Goal: Transaction & Acquisition: Purchase product/service

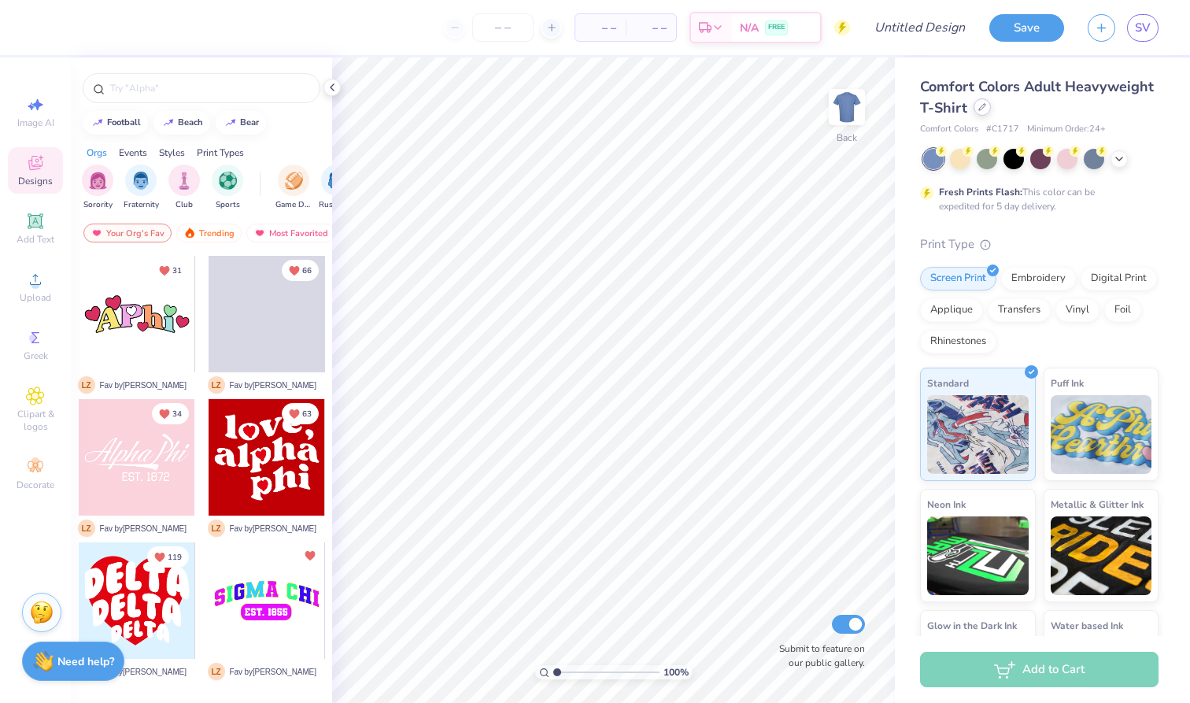
click at [981, 109] on icon at bounding box center [982, 107] width 8 height 8
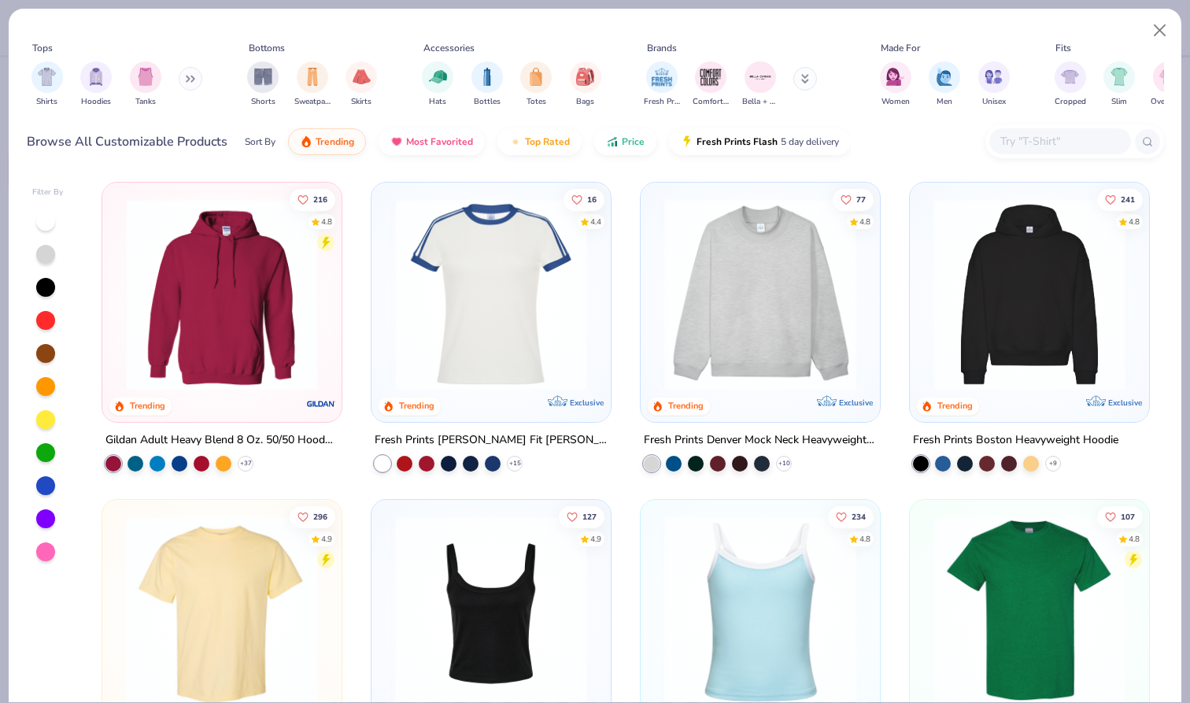
click at [1046, 141] on input "text" at bounding box center [1058, 141] width 121 height 18
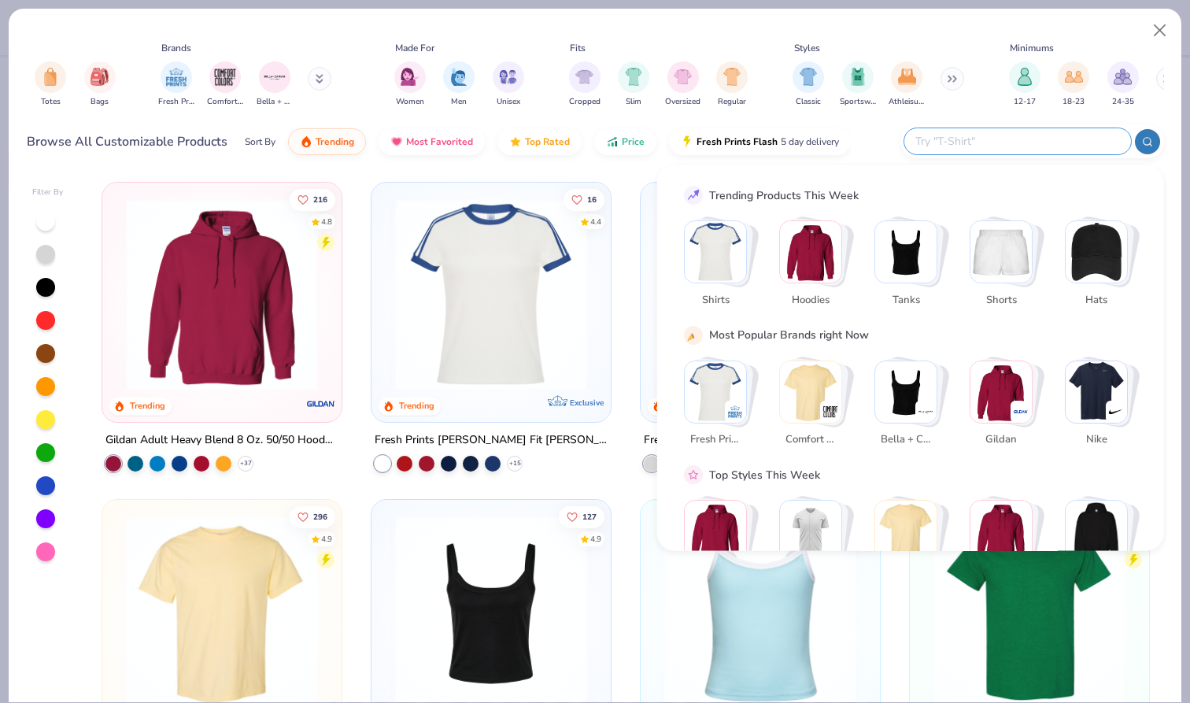
scroll to position [0, 486]
click at [900, 257] on img "Stack Card Button Tanks" at bounding box center [905, 251] width 61 height 61
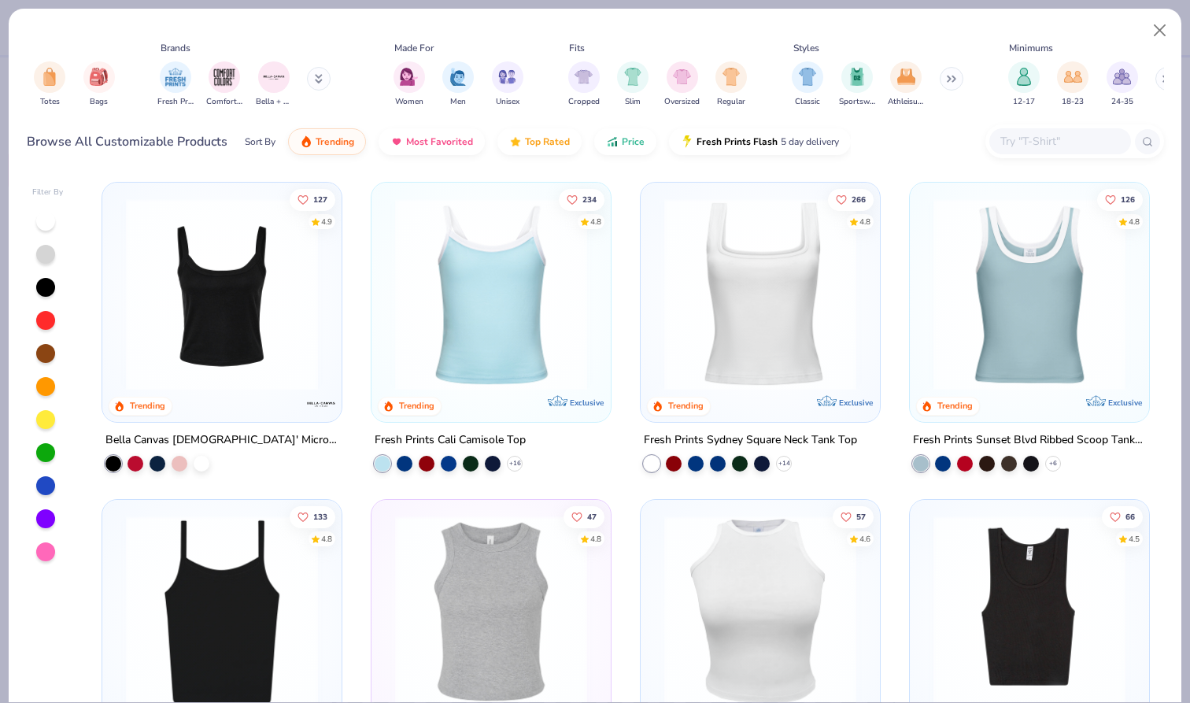
click at [188, 336] on img at bounding box center [222, 294] width 208 height 192
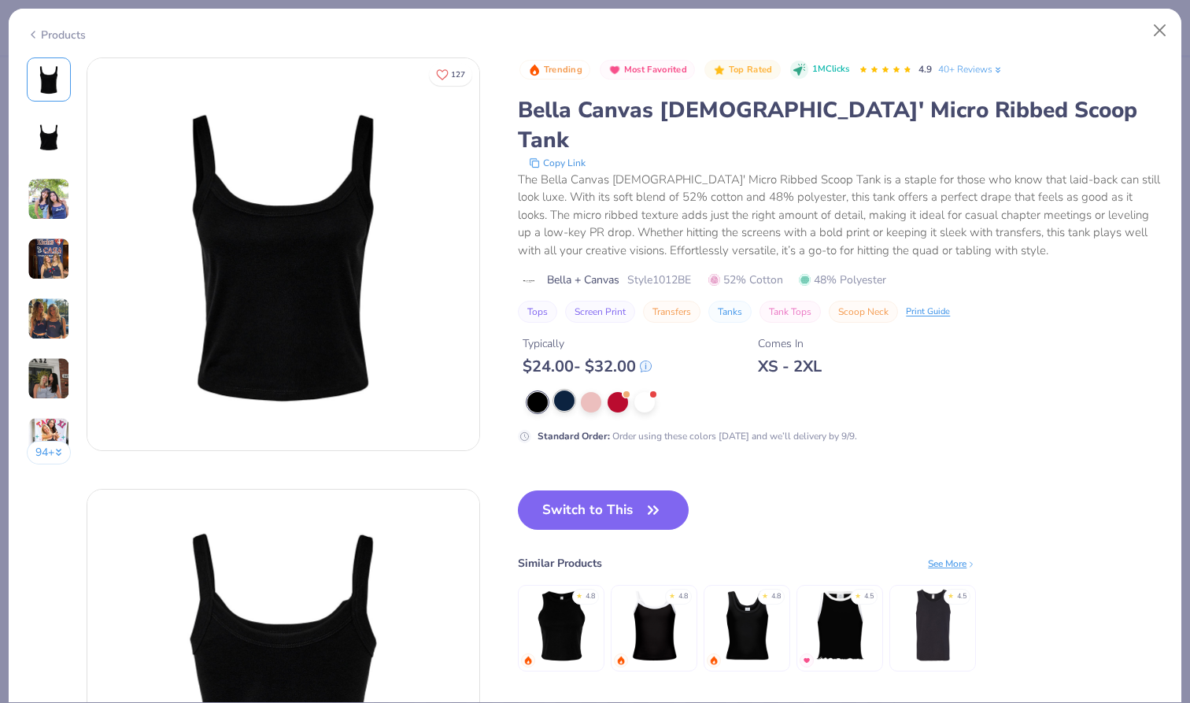
click at [559, 390] on div at bounding box center [564, 400] width 20 height 20
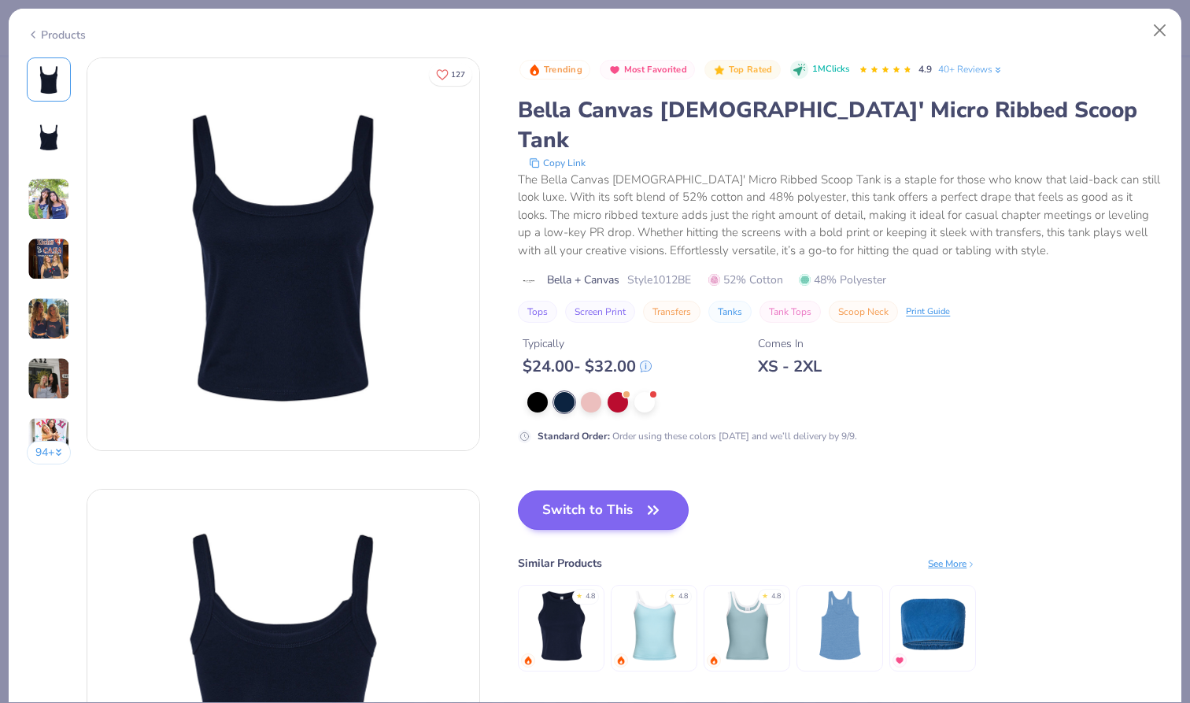
click at [581, 490] on button "Switch to This" at bounding box center [603, 509] width 171 height 39
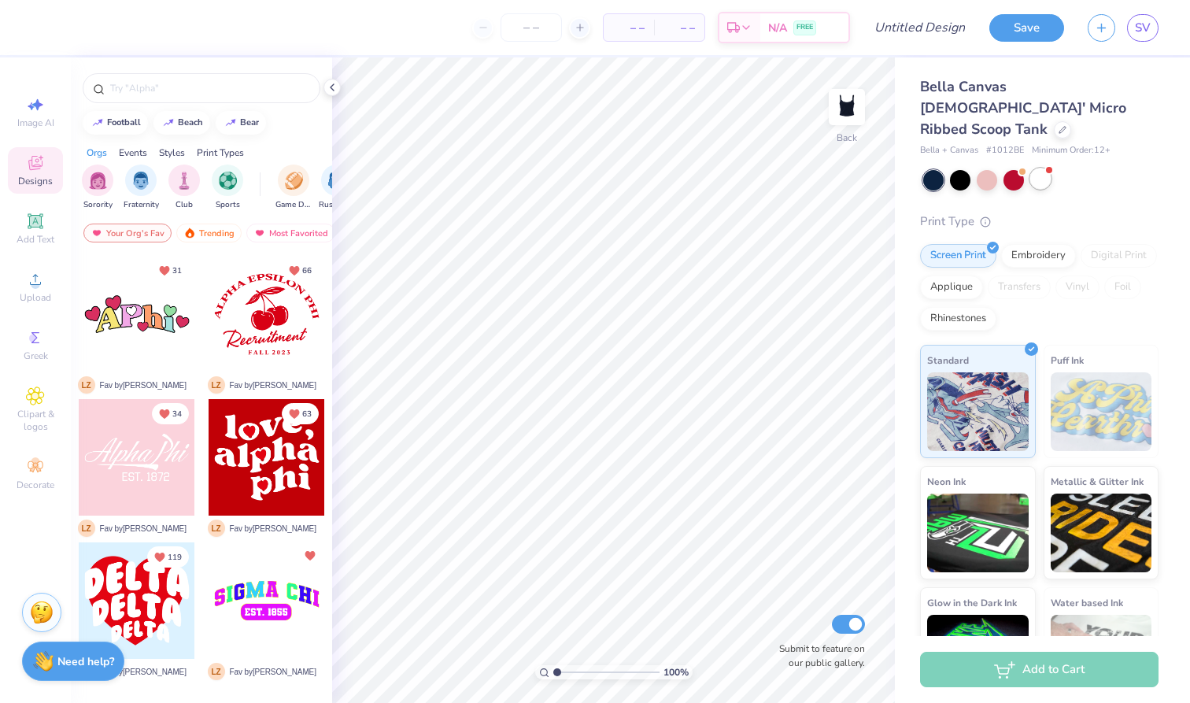
click at [1042, 168] on div at bounding box center [1040, 178] width 20 height 20
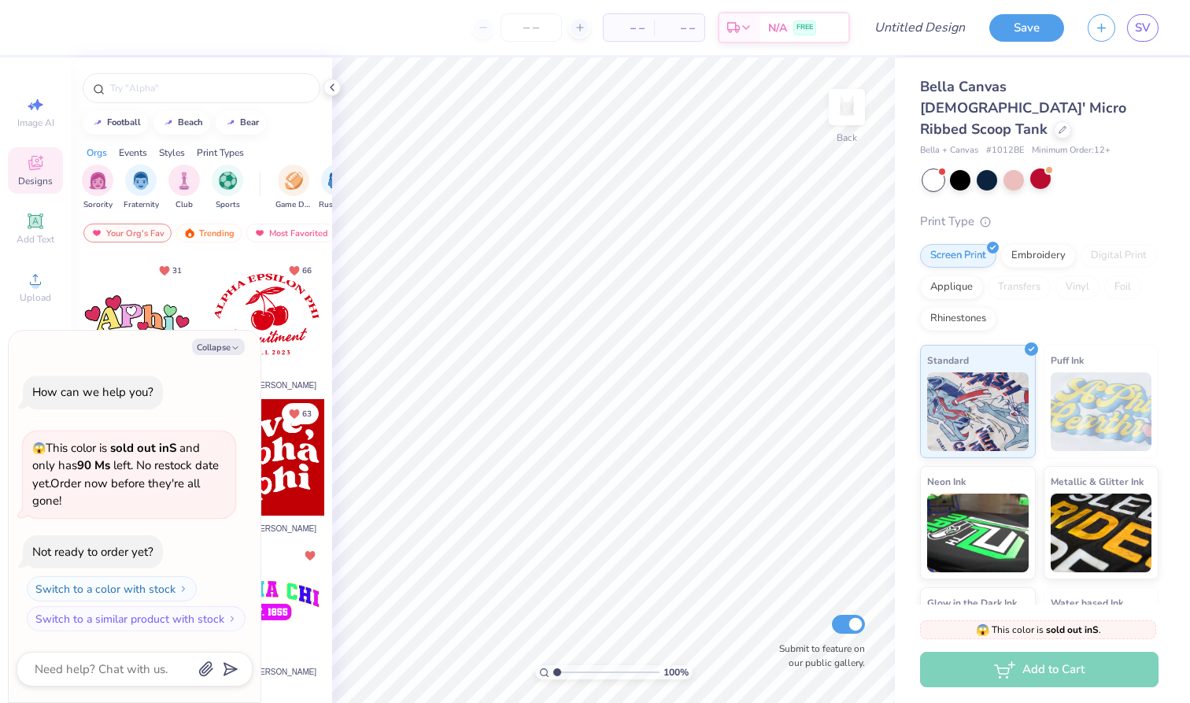
type textarea "x"
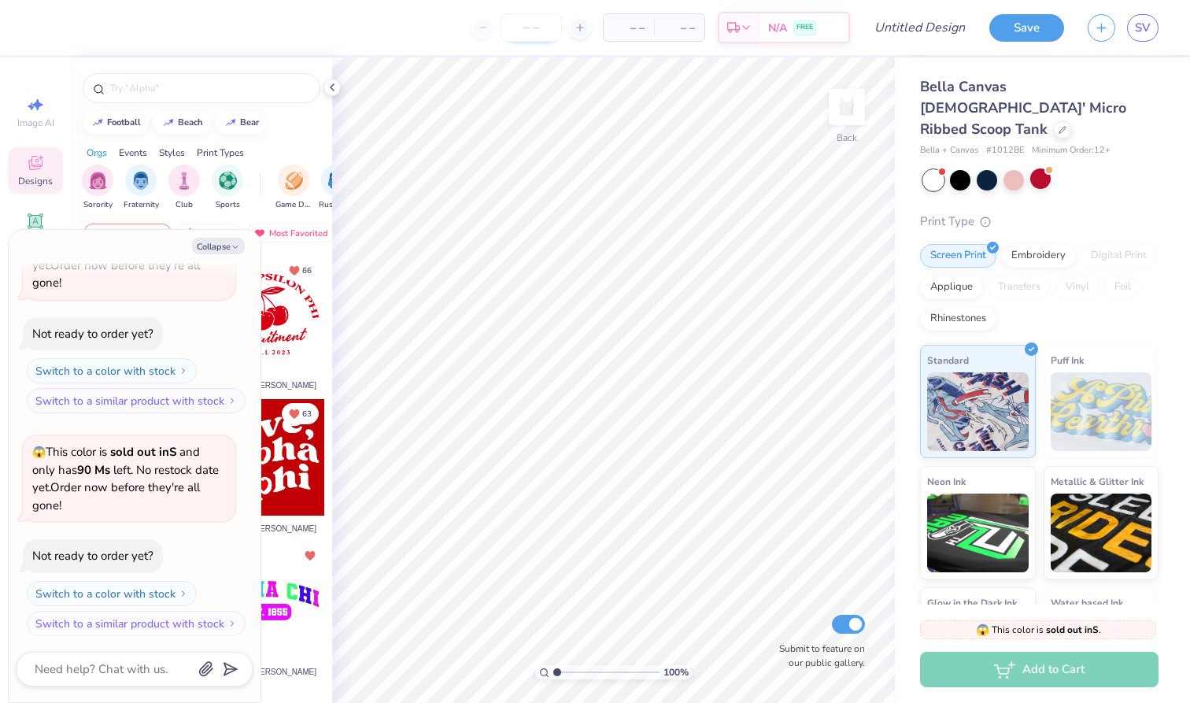
click at [545, 35] on input "number" at bounding box center [530, 27] width 61 height 28
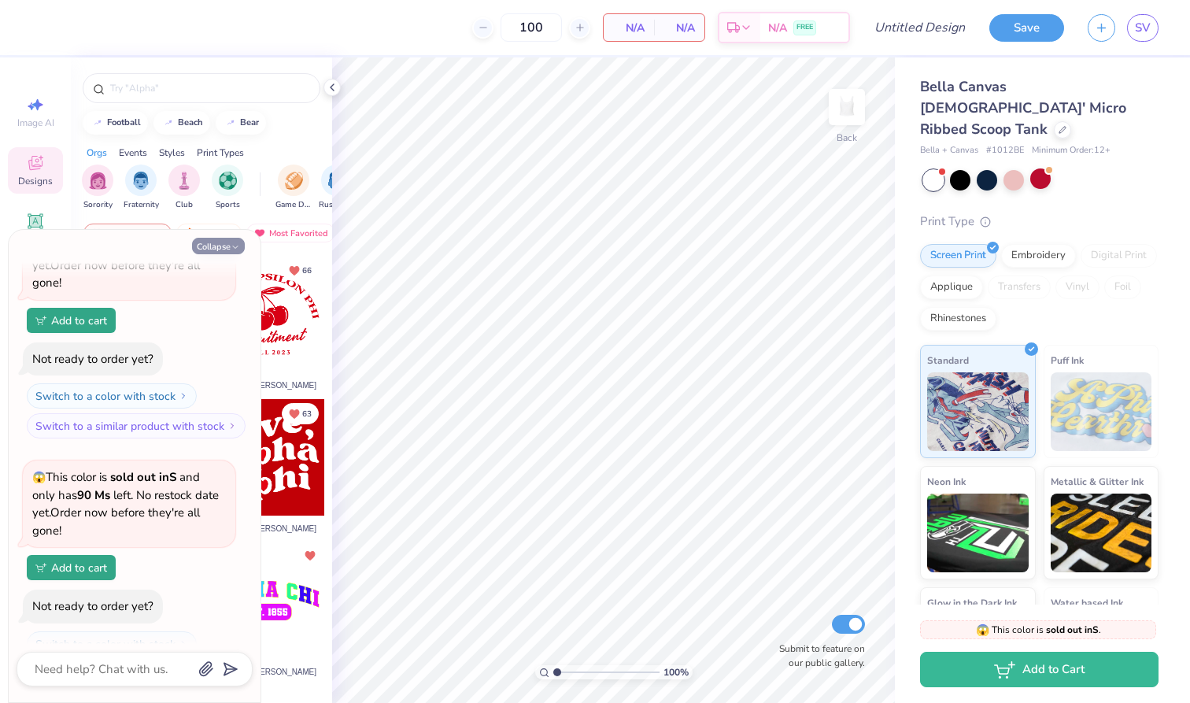
type input "100"
click at [234, 244] on icon "button" at bounding box center [235, 246] width 9 height 9
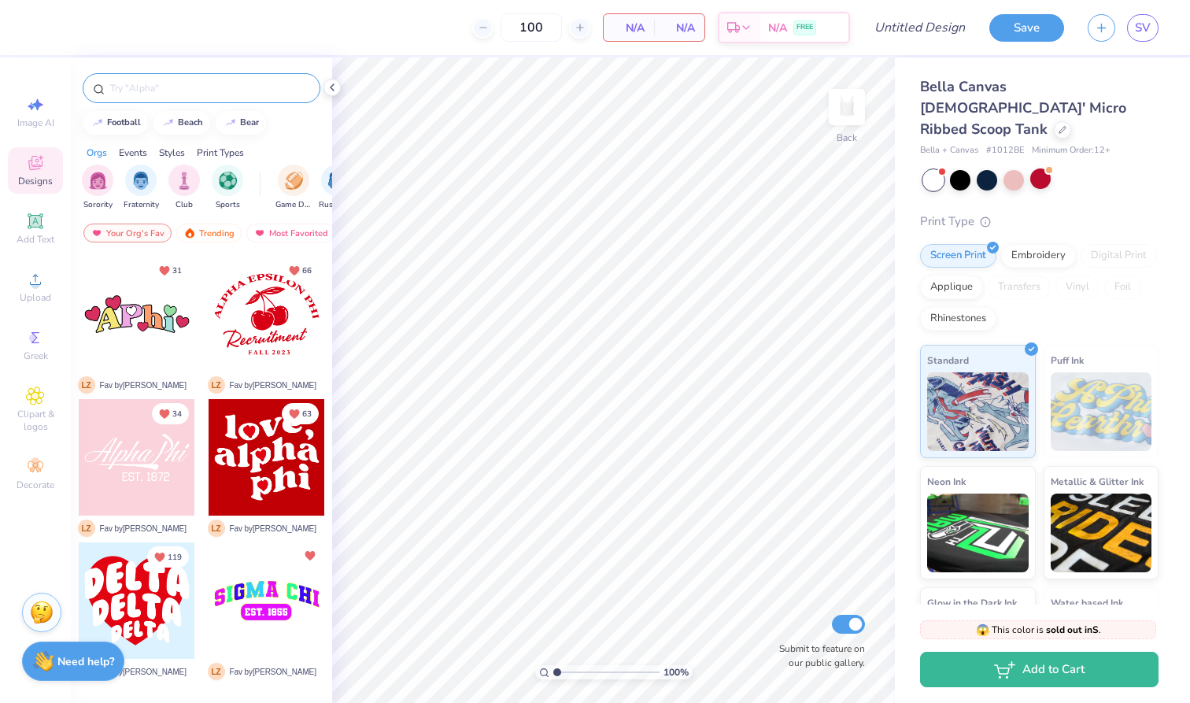
click at [145, 89] on input "text" at bounding box center [209, 88] width 201 height 16
click at [582, 90] on div "100 N/A Per Item N/A Total Est. Delivery N/A FREE Design Title Save SV Image AI…" at bounding box center [595, 351] width 1190 height 703
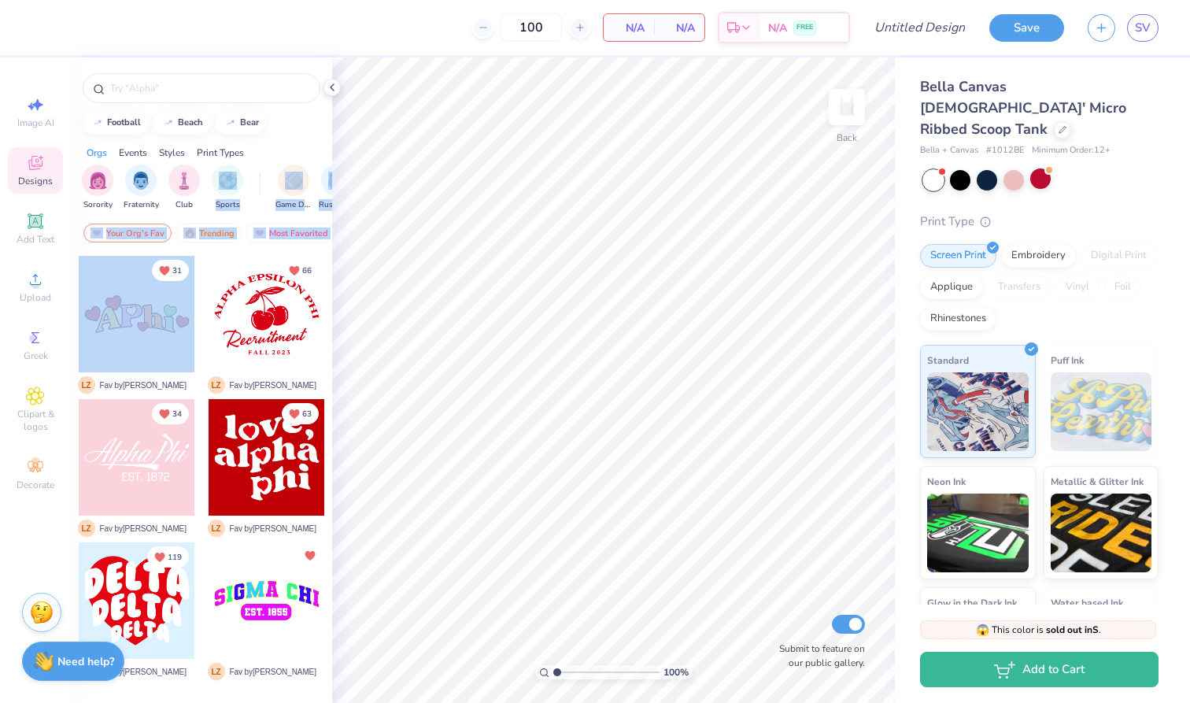
drag, startPoint x: 178, startPoint y: 369, endPoint x: 230, endPoint y: 150, distance: 224.8
click at [230, 150] on div "football beach bear Orgs Events Styles Print Types Sorority Fraternity Club Spo…" at bounding box center [201, 408] width 261 height 703
click at [196, 384] on div "31 L Z Fav by [PERSON_NAME] 66 L Z Fav by [PERSON_NAME] 34 L Z Fav by [PERSON_N…" at bounding box center [202, 468] width 248 height 427
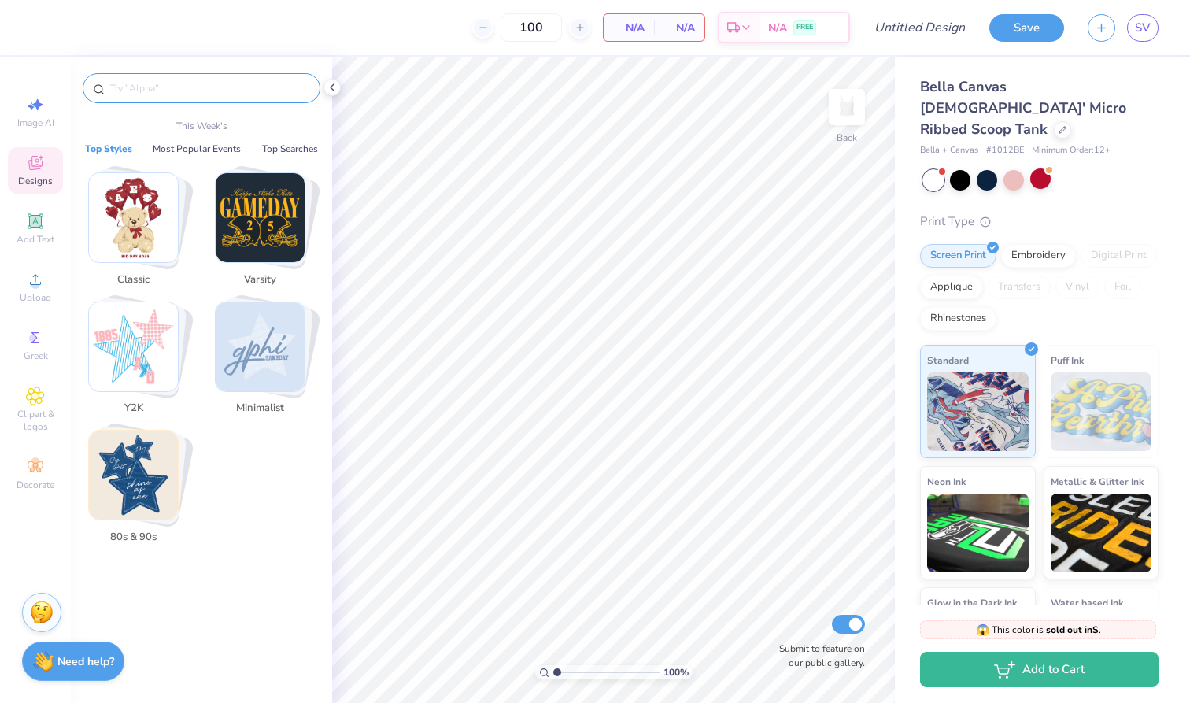
click at [171, 93] on input "text" at bounding box center [209, 88] width 201 height 16
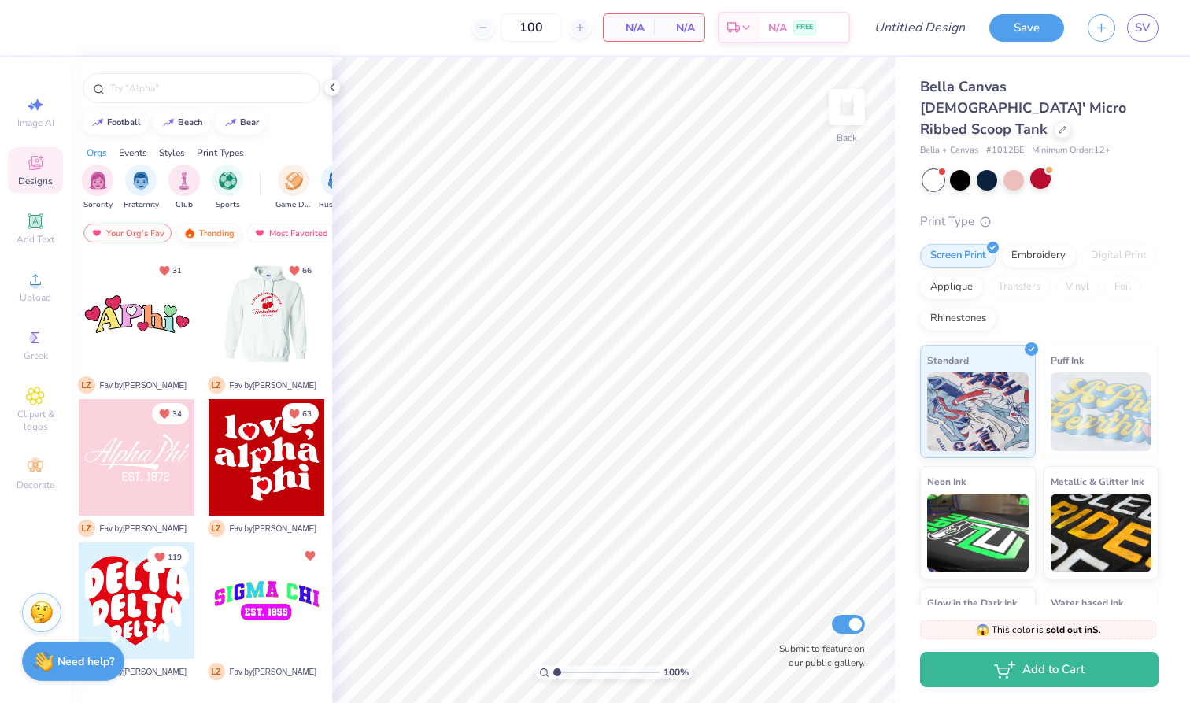
click at [208, 234] on div "Trending" at bounding box center [208, 232] width 65 height 19
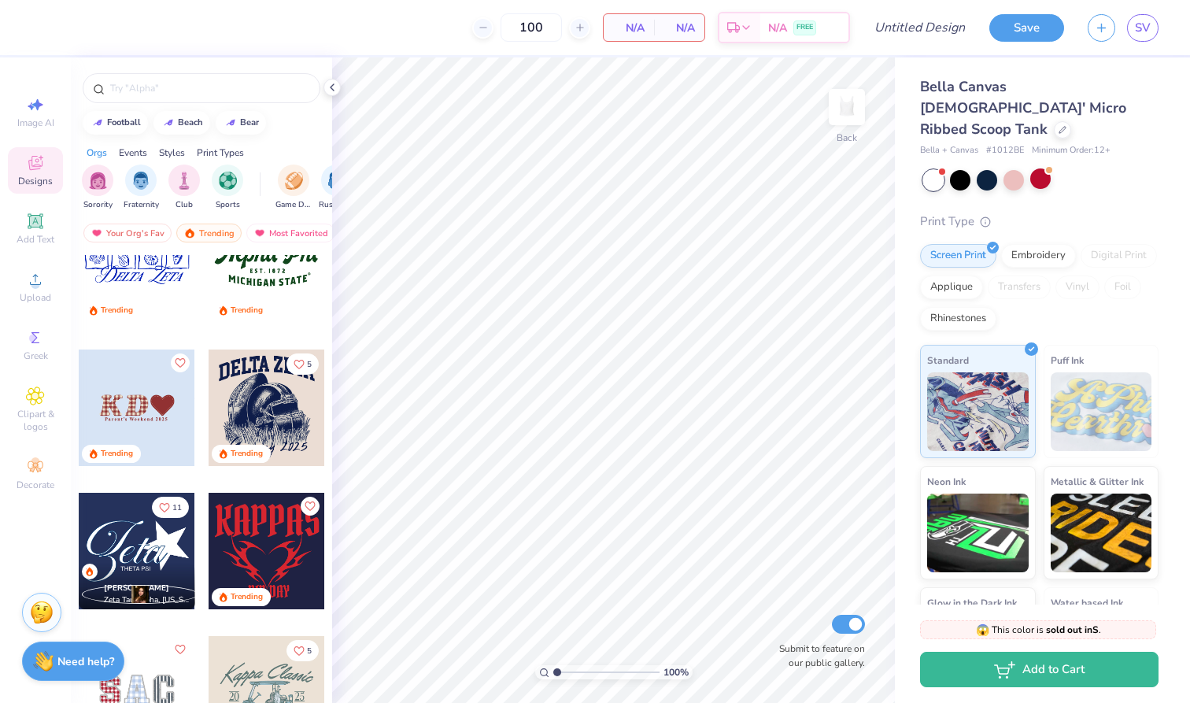
scroll to position [1444, 0]
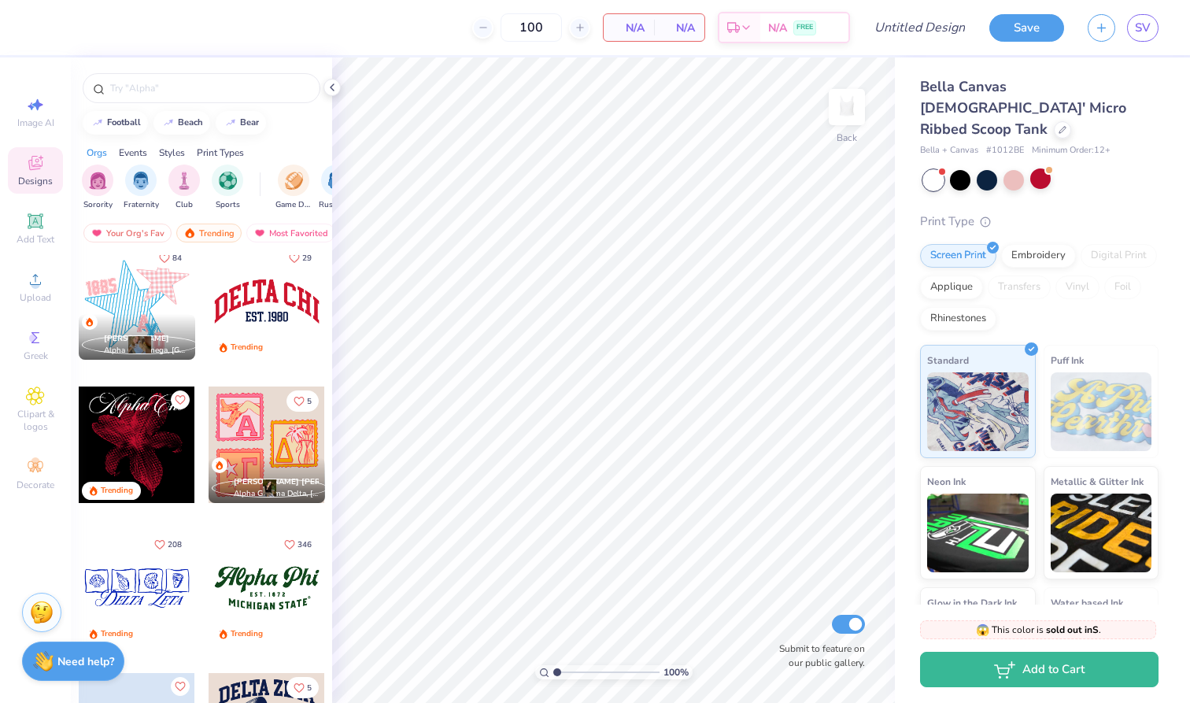
click at [136, 150] on div "Events" at bounding box center [133, 153] width 28 height 14
click at [279, 179] on img "filter for Philanthropy" at bounding box center [271, 179] width 18 height 18
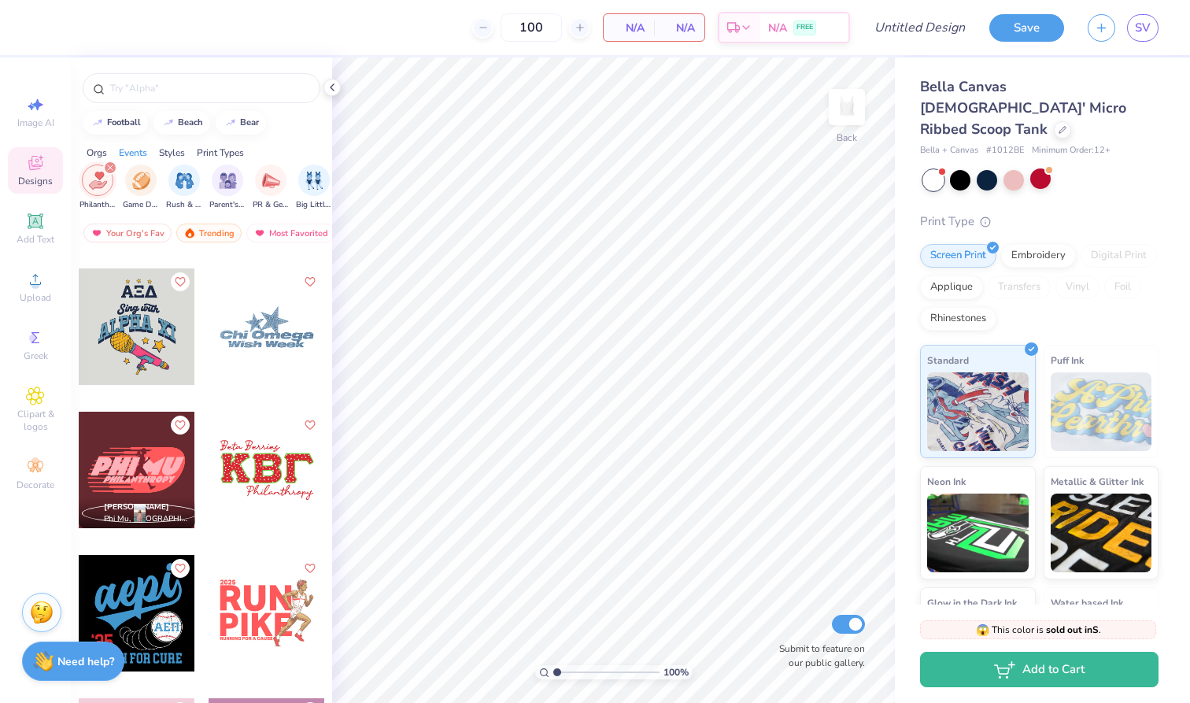
scroll to position [5857, 0]
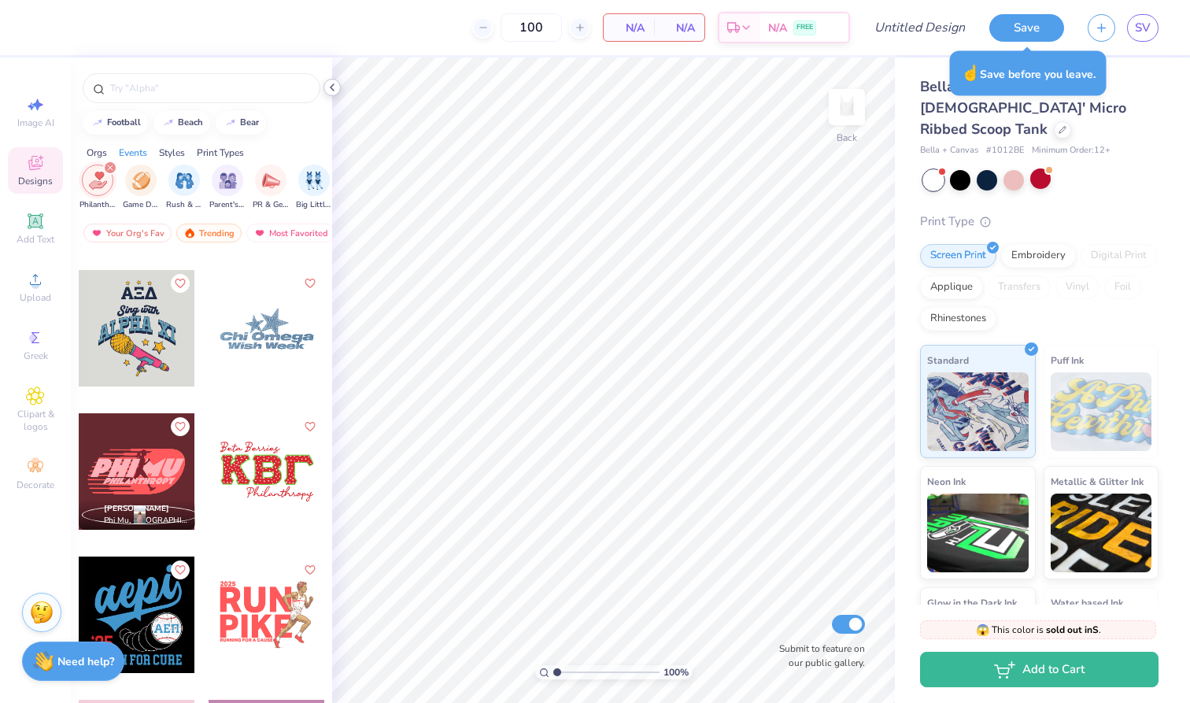
click at [328, 90] on icon at bounding box center [332, 87] width 13 height 13
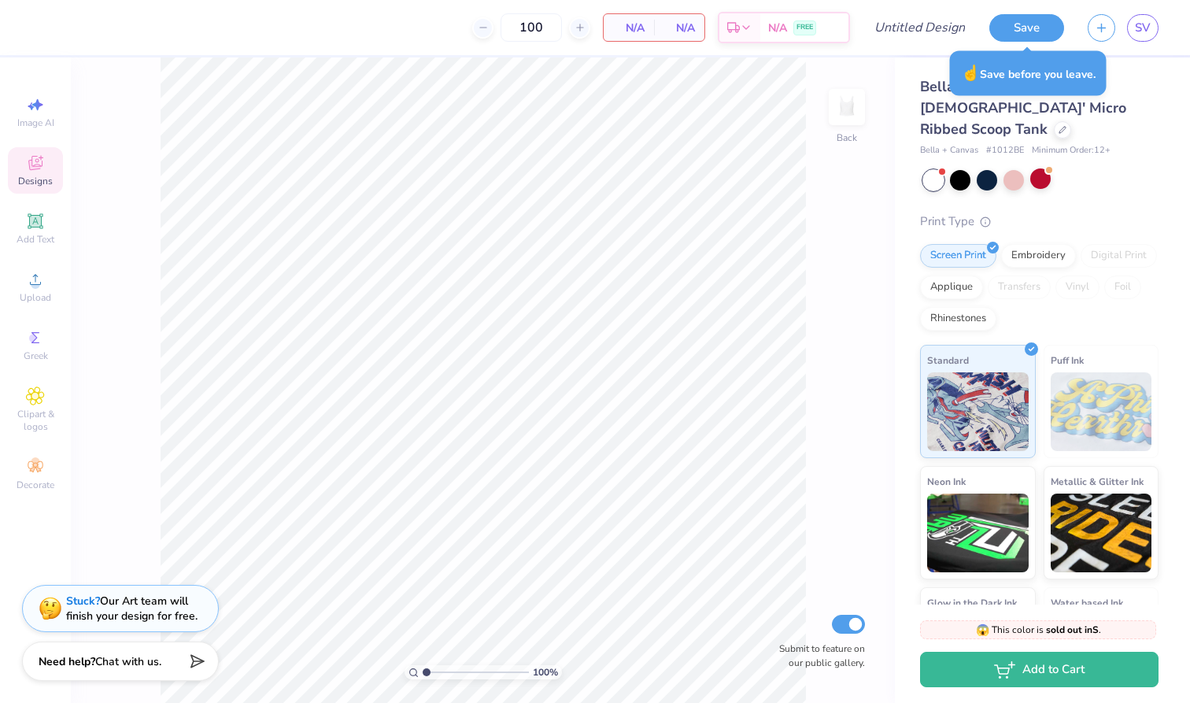
type textarea "x"
